Goal: Information Seeking & Learning: Check status

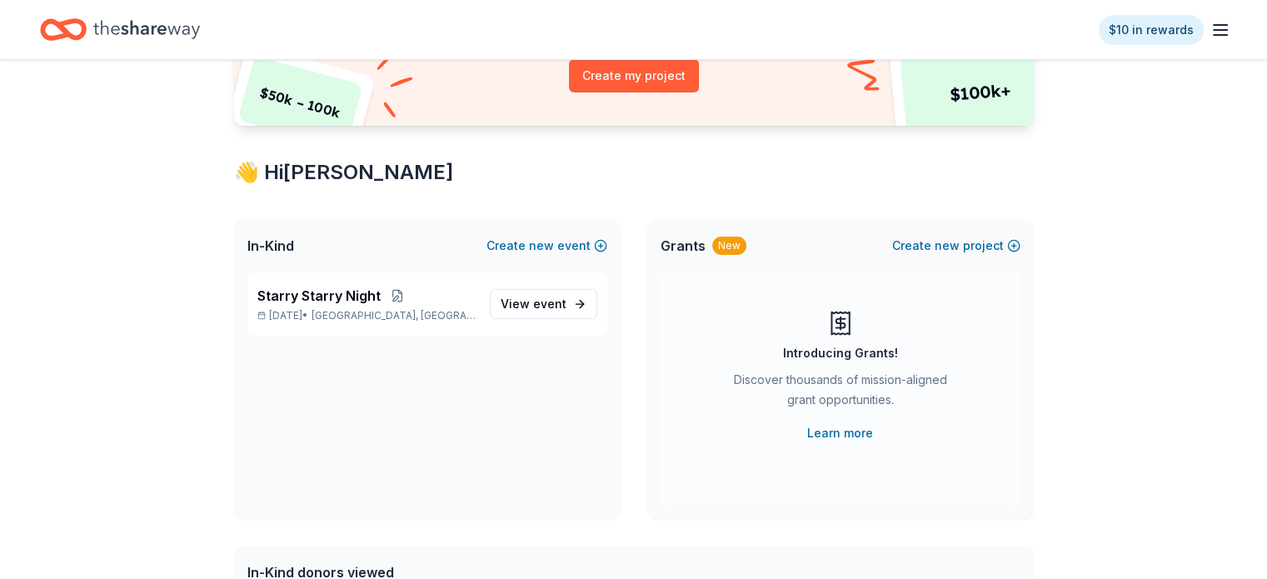
scroll to position [333, 0]
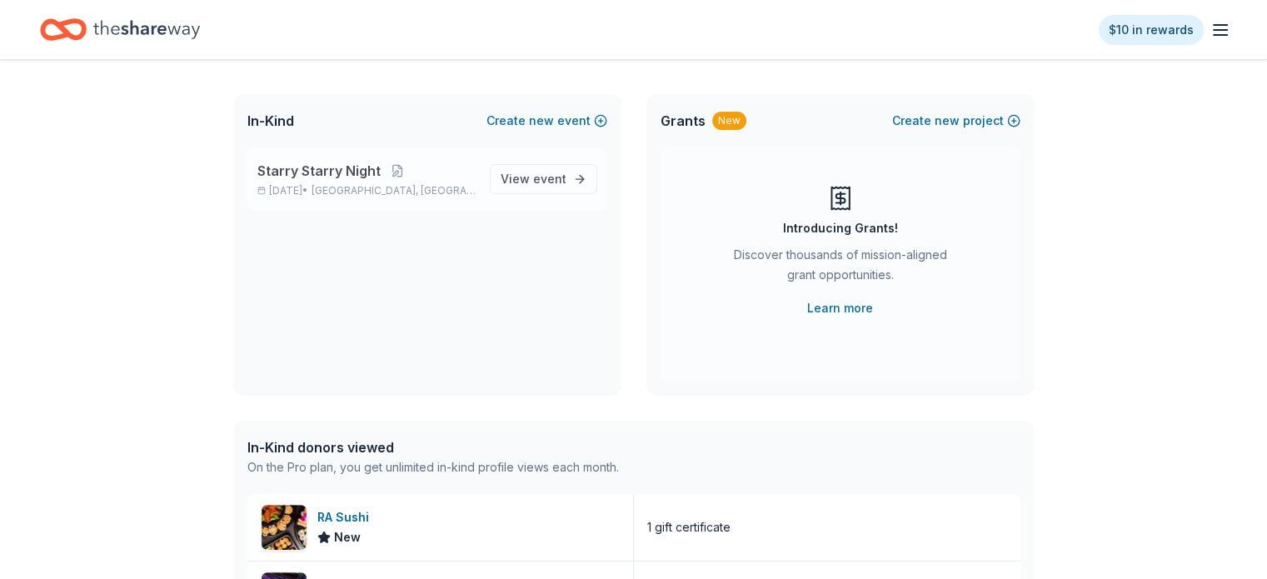
click at [400, 198] on div "Starry Starry Night [DATE] • [GEOGRAPHIC_DATA], [GEOGRAPHIC_DATA] View event" at bounding box center [427, 178] width 360 height 63
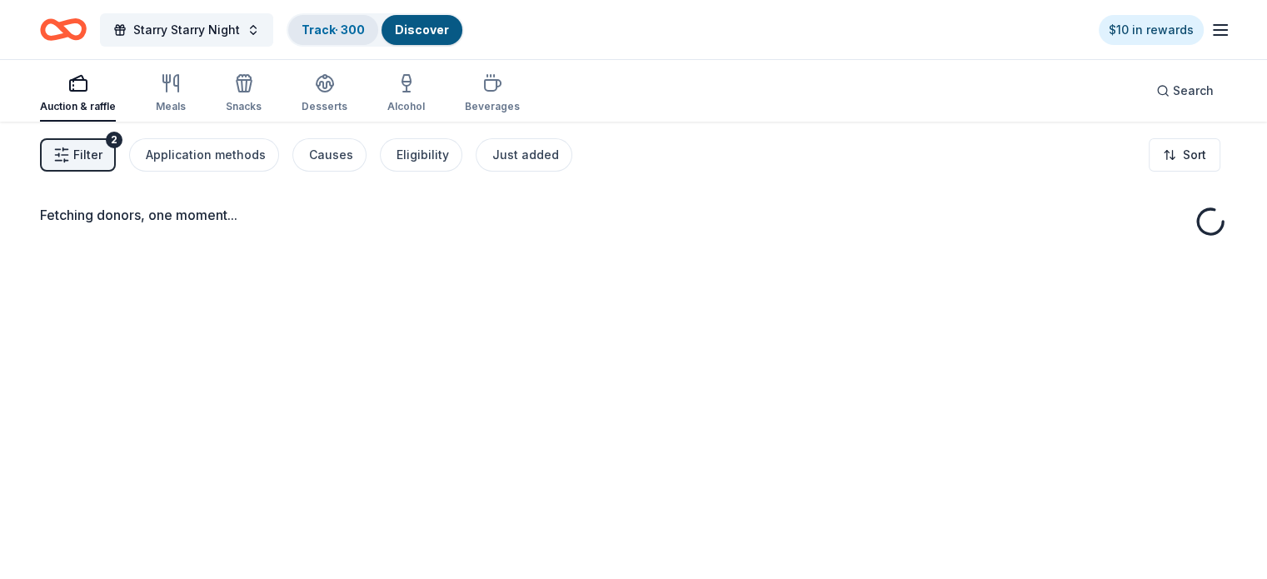
click at [330, 20] on div "Track · 300" at bounding box center [333, 30] width 90 height 30
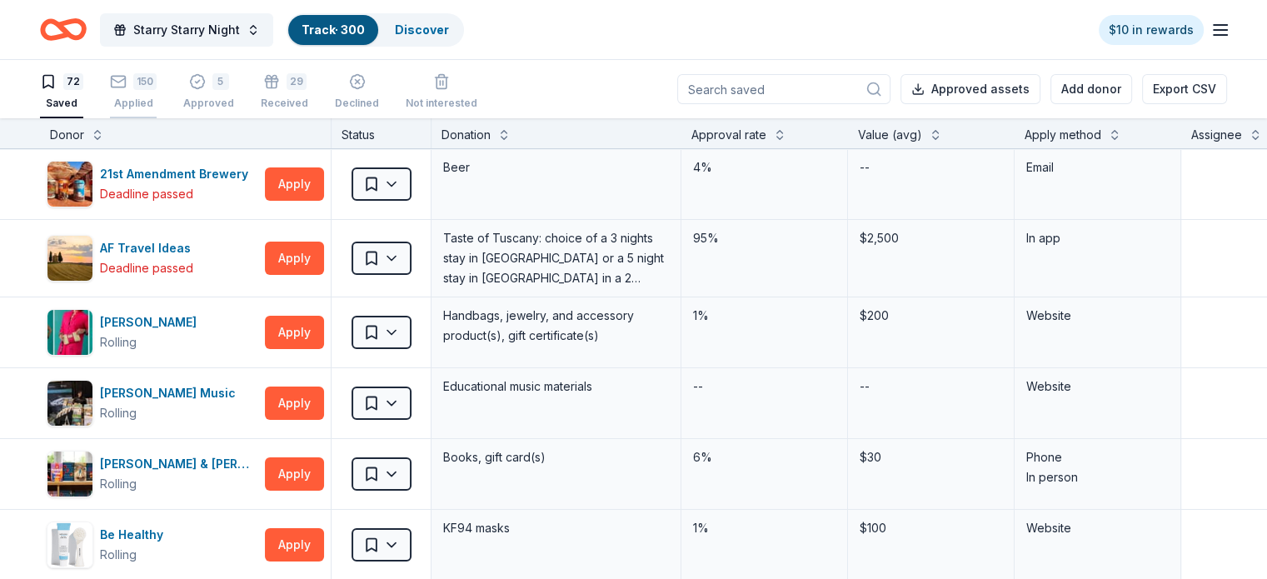
click at [127, 87] on icon "button" at bounding box center [118, 81] width 17 height 17
click at [307, 87] on div "29" at bounding box center [297, 81] width 20 height 17
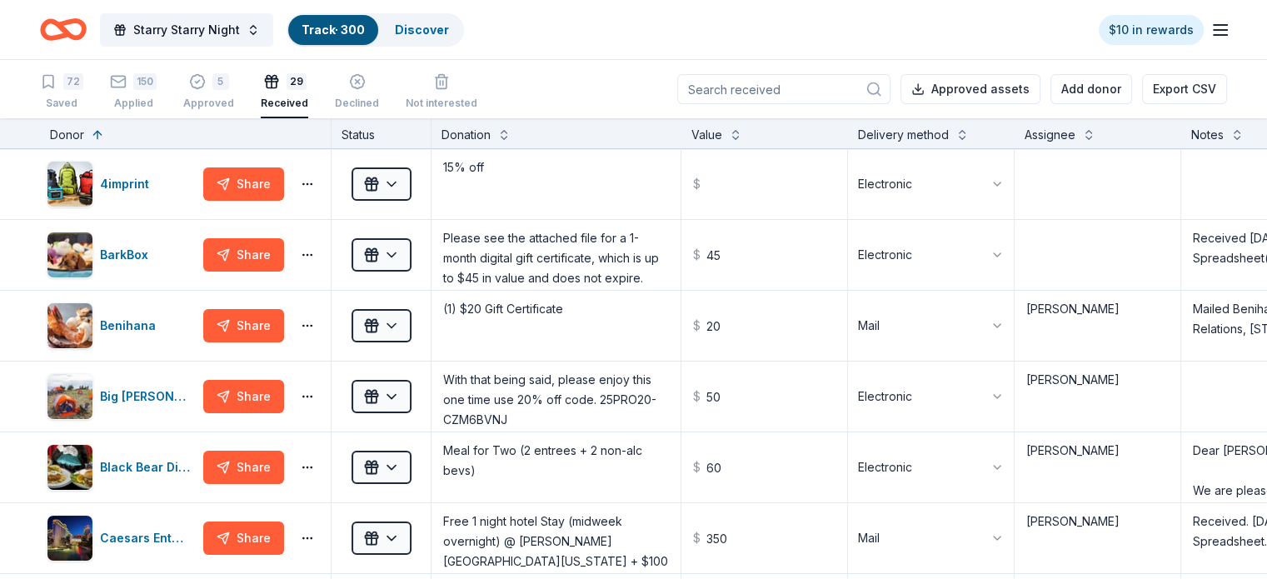
click at [783, 97] on input at bounding box center [783, 89] width 213 height 30
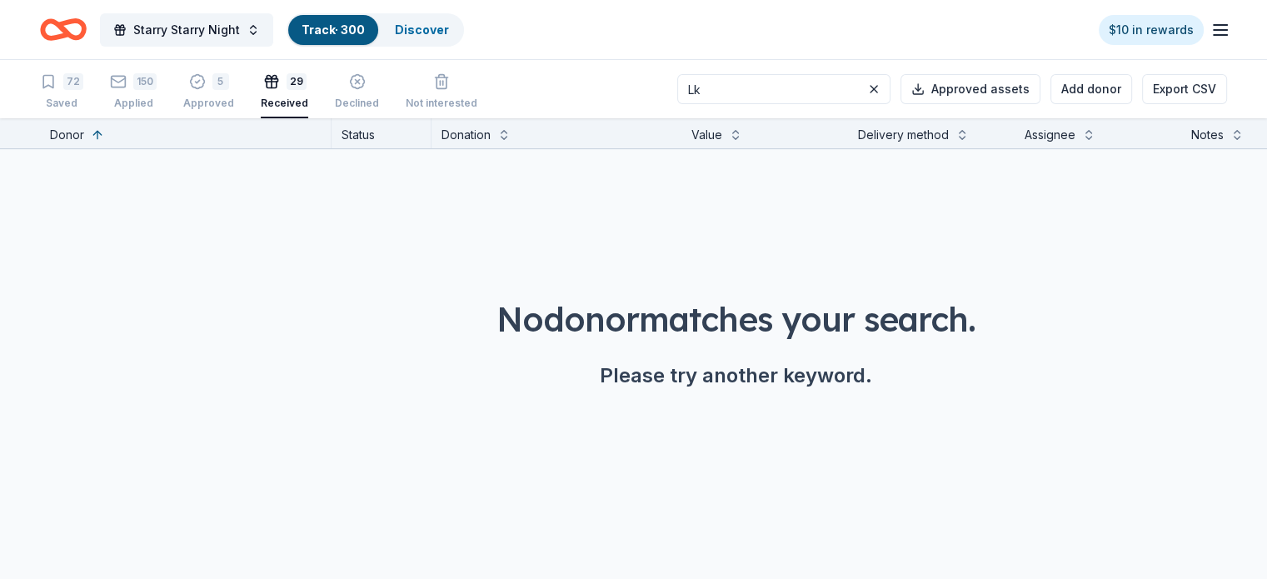
type input "L"
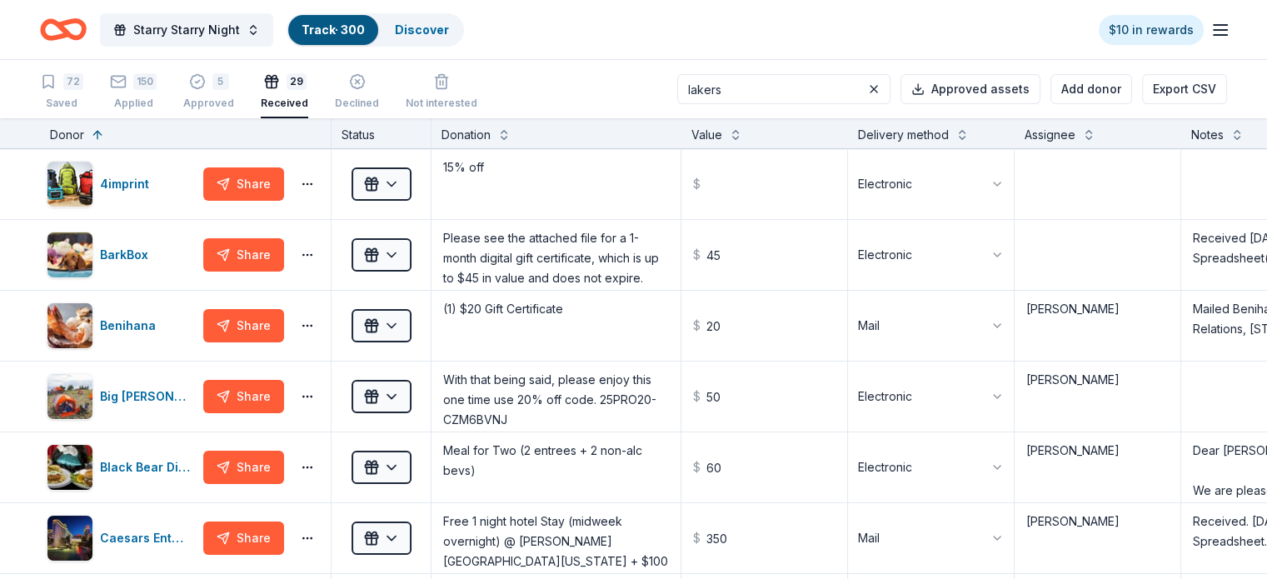
type input "lakers"
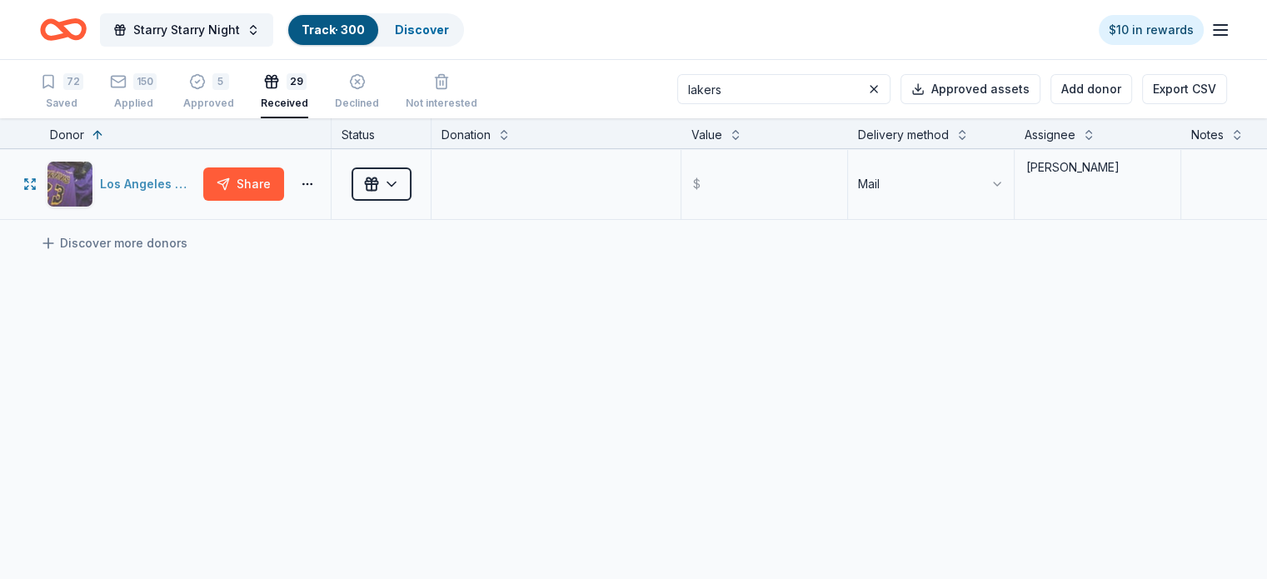
click at [176, 169] on div "Los Angeles Lakers" at bounding box center [122, 184] width 150 height 47
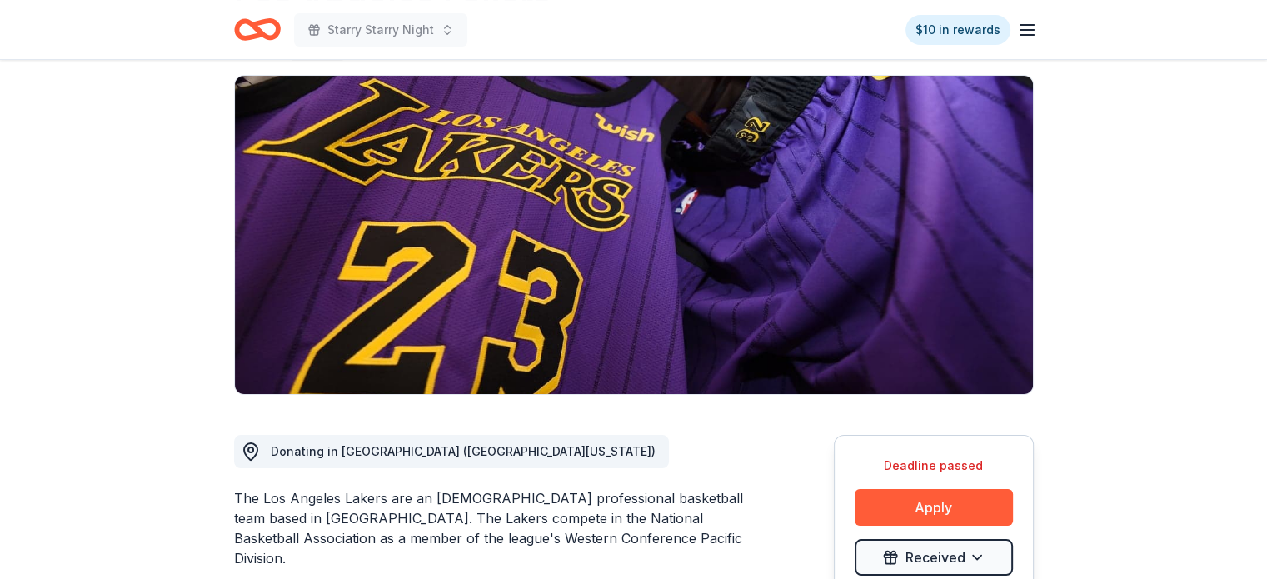
scroll to position [250, 0]
